Goal: Obtain resource: Obtain resource

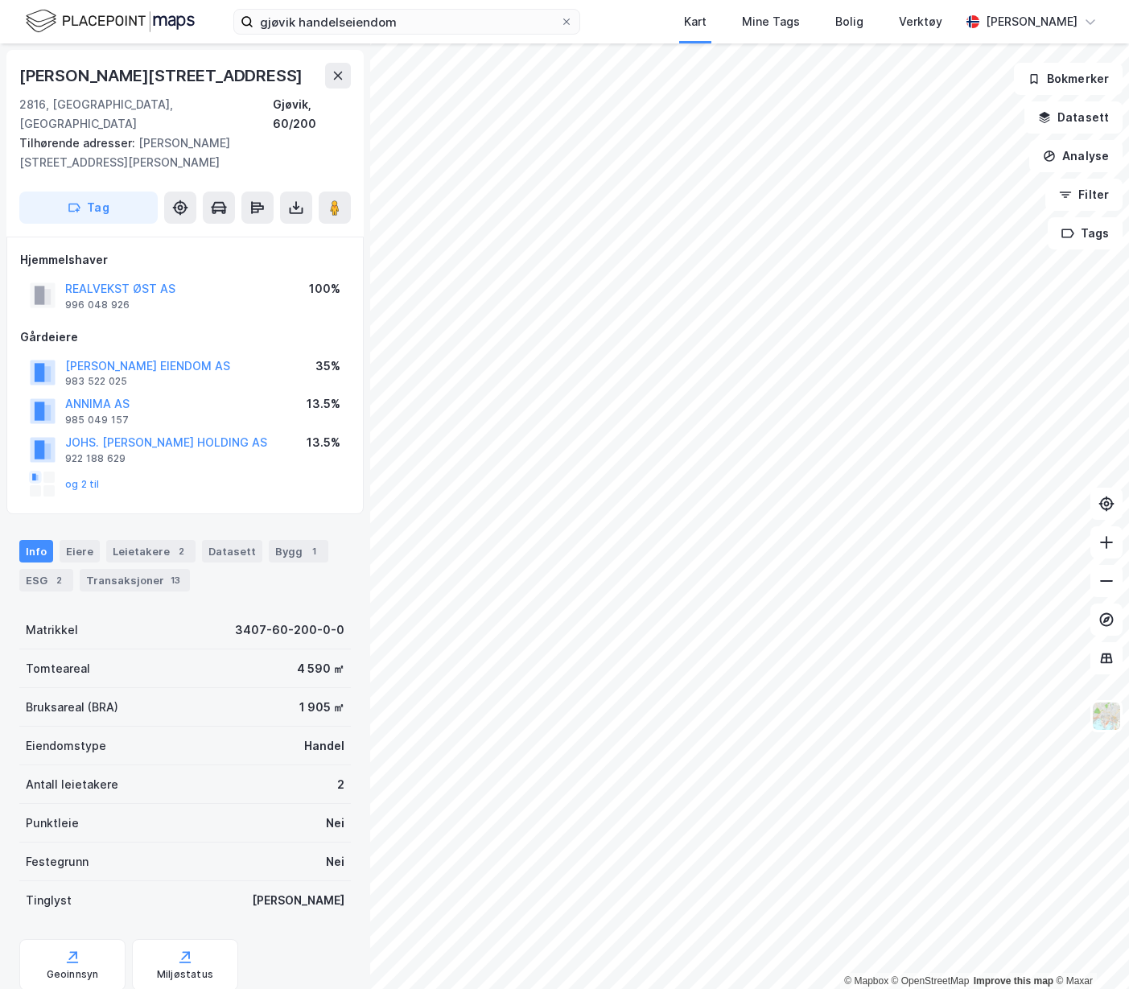
click at [295, 200] on icon at bounding box center [296, 208] width 16 height 16
click at [263, 233] on div "Last ned grunnbok" at bounding box center [216, 239] width 93 height 13
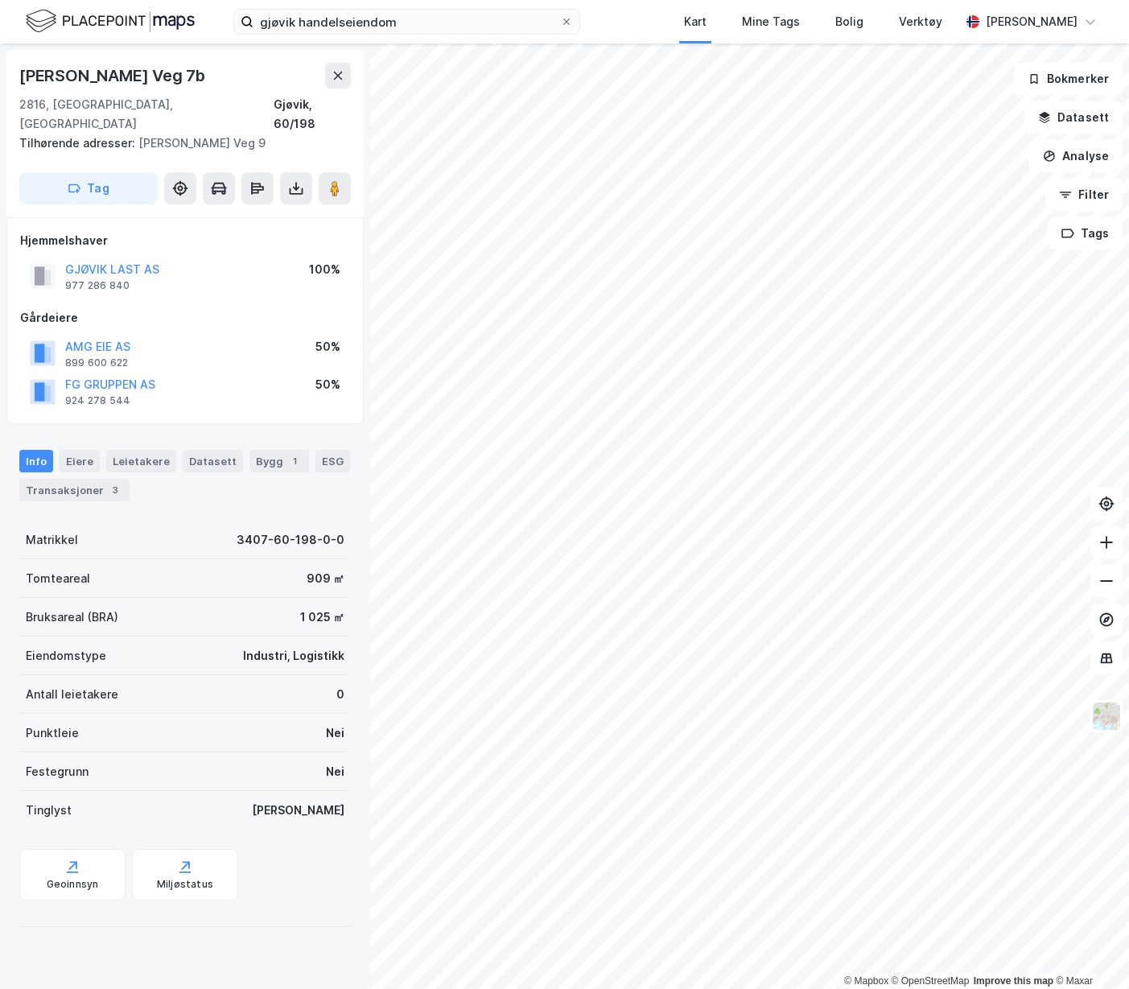
click at [302, 180] on icon at bounding box center [296, 188] width 16 height 16
click at [258, 214] on div "Last ned grunnbok" at bounding box center [216, 220] width 93 height 13
